Goal: Task Accomplishment & Management: Manage account settings

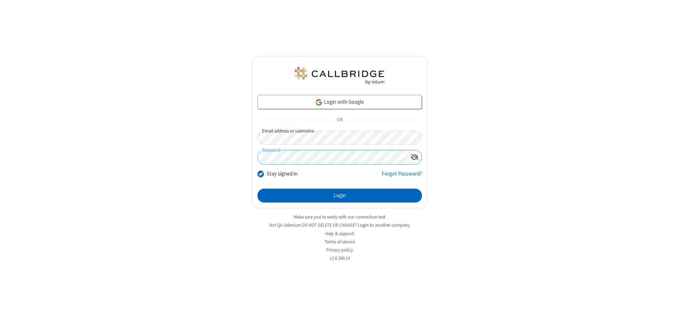
click at [340, 195] on button "Login" at bounding box center [339, 196] width 164 height 14
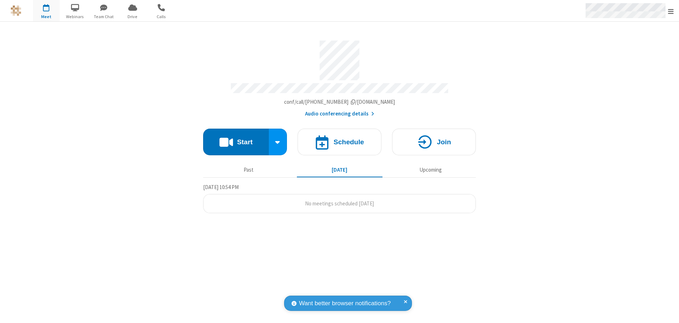
click at [671, 11] on span "Open menu" at bounding box center [671, 11] width 6 height 7
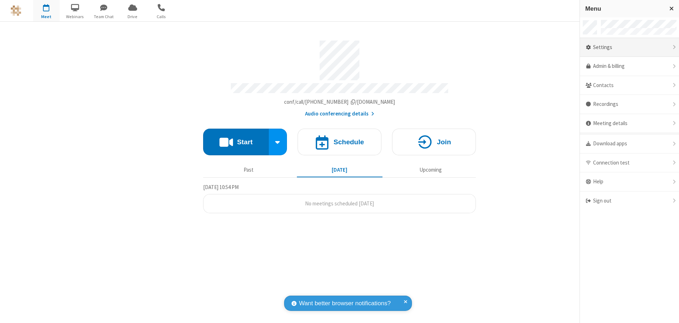
click at [629, 47] on div "Settings" at bounding box center [629, 47] width 99 height 19
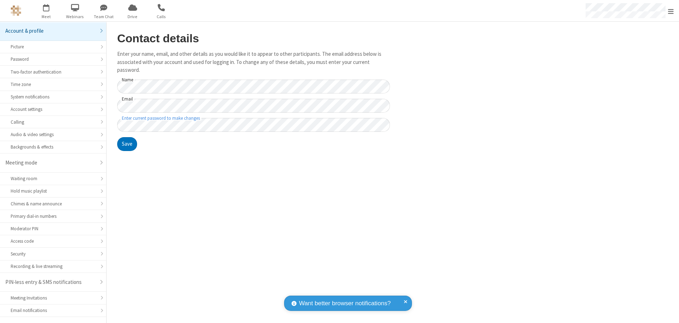
scroll to position [12, 0]
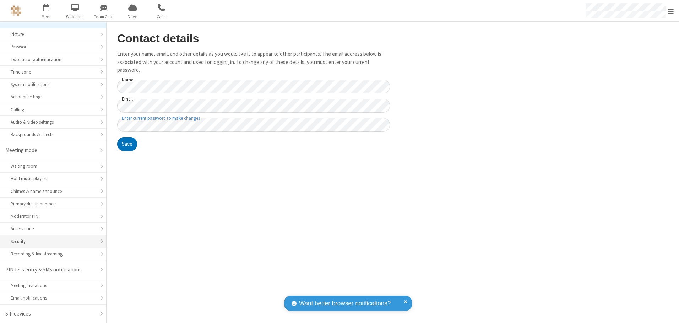
click at [50, 241] on div "Security" at bounding box center [53, 241] width 85 height 7
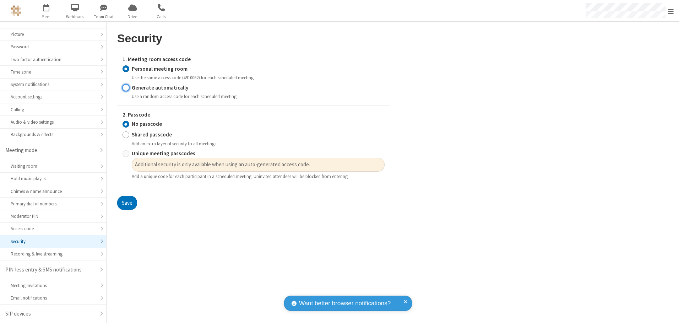
click at [126, 87] on input "Generate automatically" at bounding box center [126, 87] width 7 height 7
radio input "true"
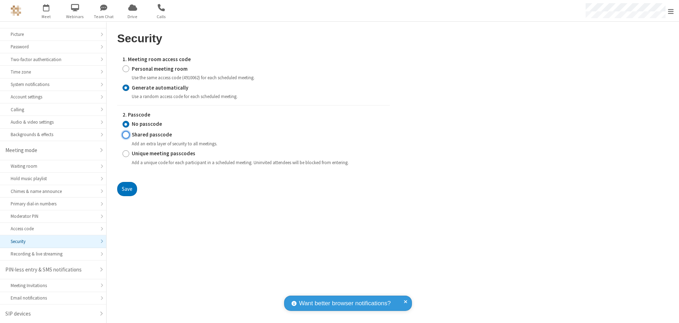
click at [126, 135] on input "Shared passcode" at bounding box center [126, 134] width 7 height 7
radio input "true"
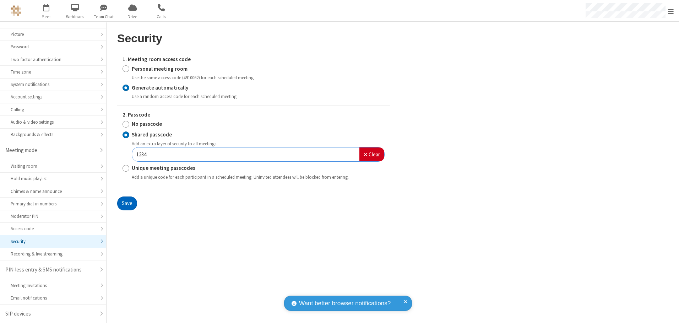
type input "1234"
click at [127, 203] on button "Save" at bounding box center [127, 203] width 20 height 14
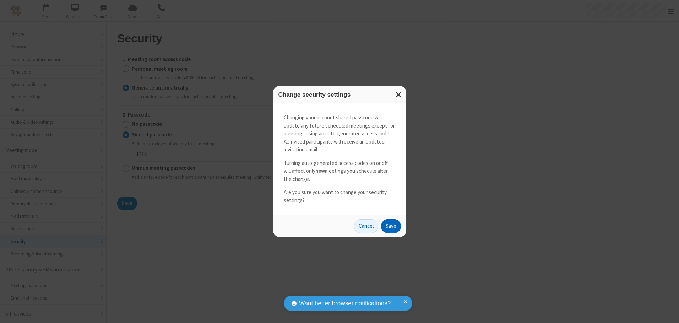
click at [391, 226] on button "Save" at bounding box center [391, 226] width 20 height 14
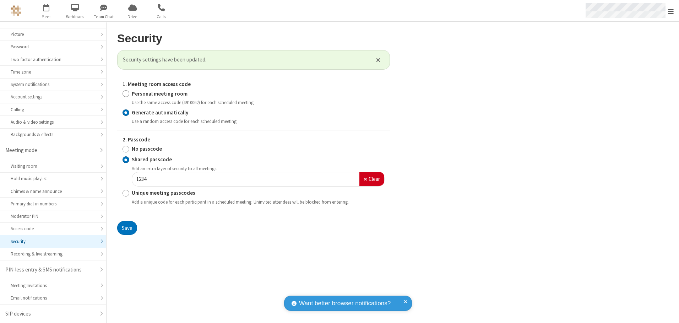
click at [671, 11] on span "Open menu" at bounding box center [671, 11] width 6 height 7
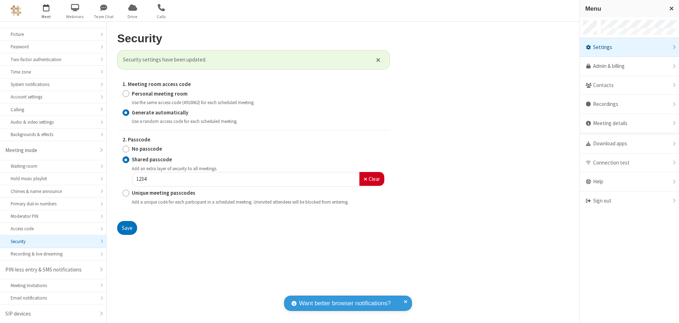
click at [46, 11] on span "button" at bounding box center [46, 7] width 27 height 12
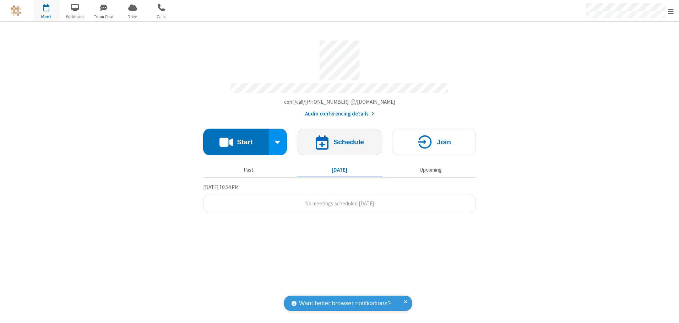
click at [340, 139] on h4 "Schedule" at bounding box center [348, 142] width 31 height 7
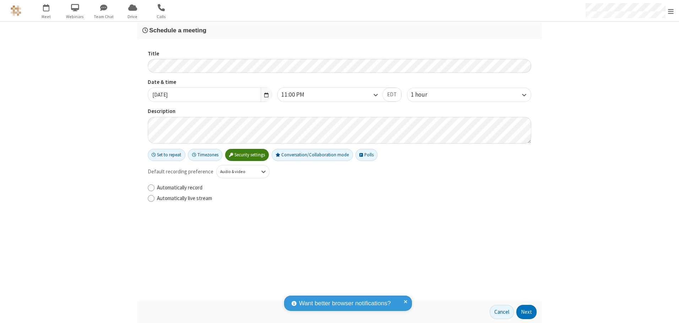
click at [340, 30] on h3 "Schedule a meeting" at bounding box center [339, 30] width 394 height 7
click at [527, 312] on button "Next" at bounding box center [526, 312] width 20 height 14
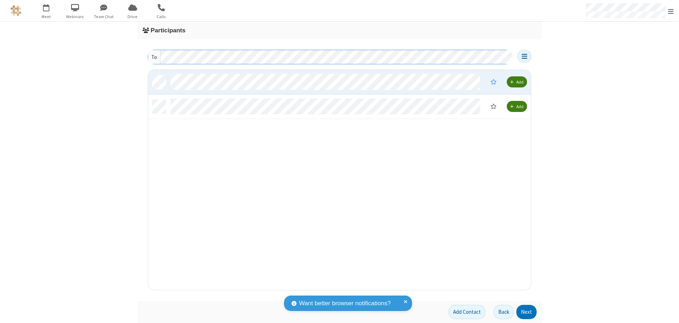
scroll to position [215, 378]
click at [527, 312] on button "Next" at bounding box center [526, 312] width 20 height 14
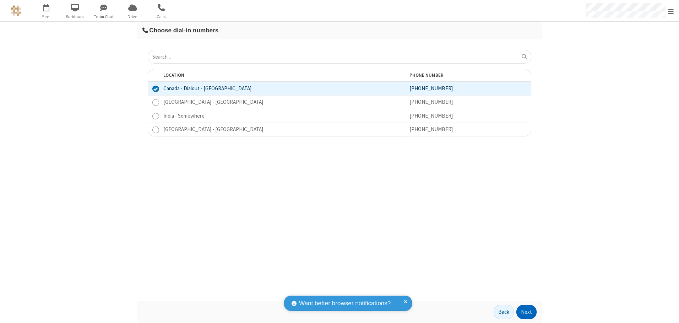
click at [527, 312] on button "Next" at bounding box center [526, 312] width 20 height 14
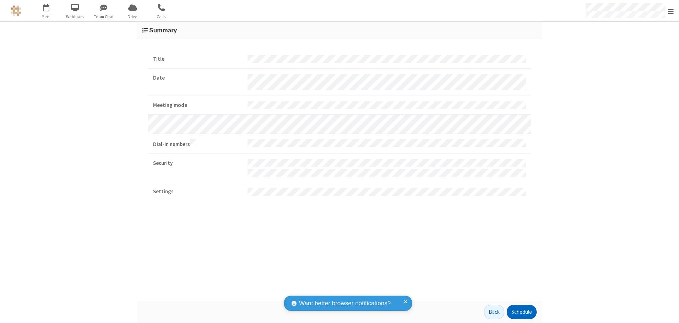
click at [521, 312] on button "Schedule" at bounding box center [522, 312] width 30 height 14
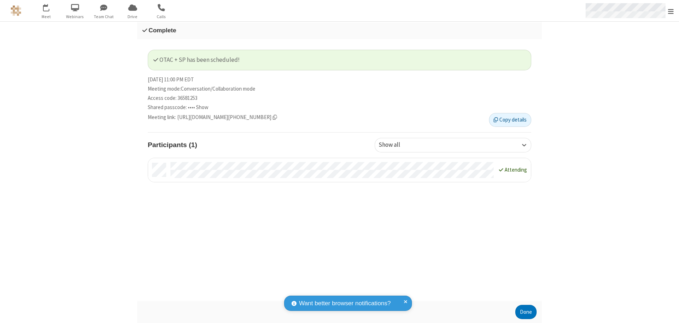
click at [671, 11] on span "Open menu" at bounding box center [671, 11] width 6 height 7
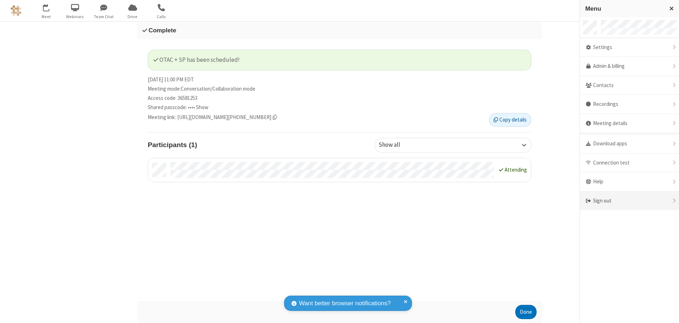
click at [629, 201] on div "Sign out" at bounding box center [629, 200] width 99 height 19
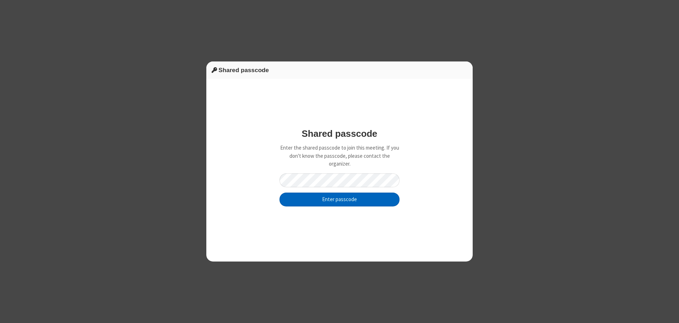
click at [340, 199] on button "Enter passcode" at bounding box center [340, 199] width 120 height 14
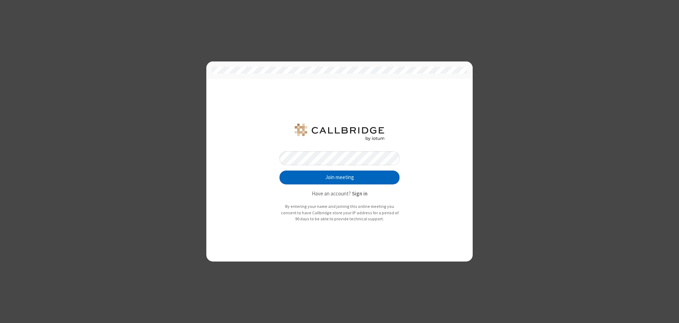
click at [340, 177] on button "Join meeting" at bounding box center [340, 177] width 120 height 14
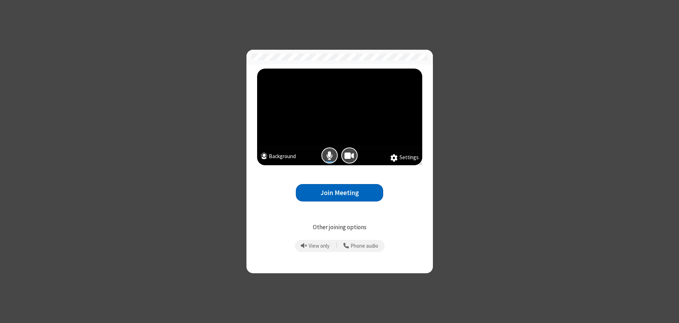
click at [340, 192] on button "Join Meeting" at bounding box center [339, 192] width 87 height 17
